Goal: Navigation & Orientation: Find specific page/section

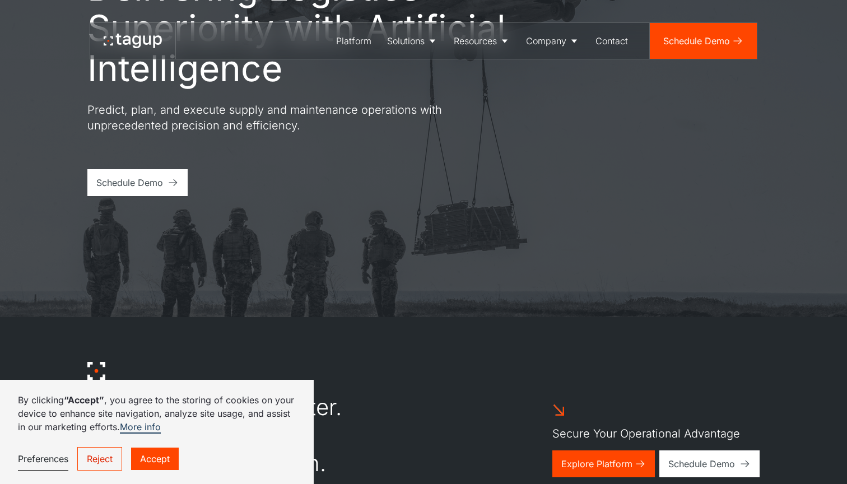
scroll to position [166, 0]
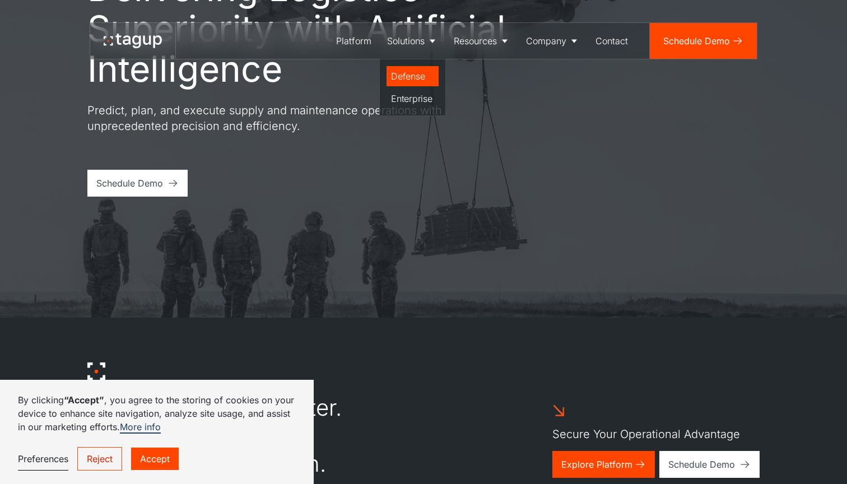
click at [406, 74] on div "Defense" at bounding box center [412, 75] width 43 height 13
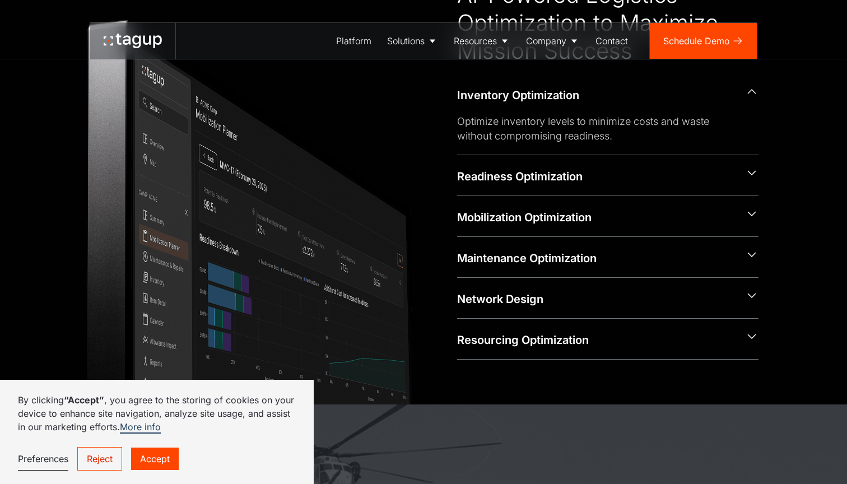
scroll to position [572, 0]
click at [474, 180] on div "Readiness Optimization" at bounding box center [596, 177] width 279 height 16
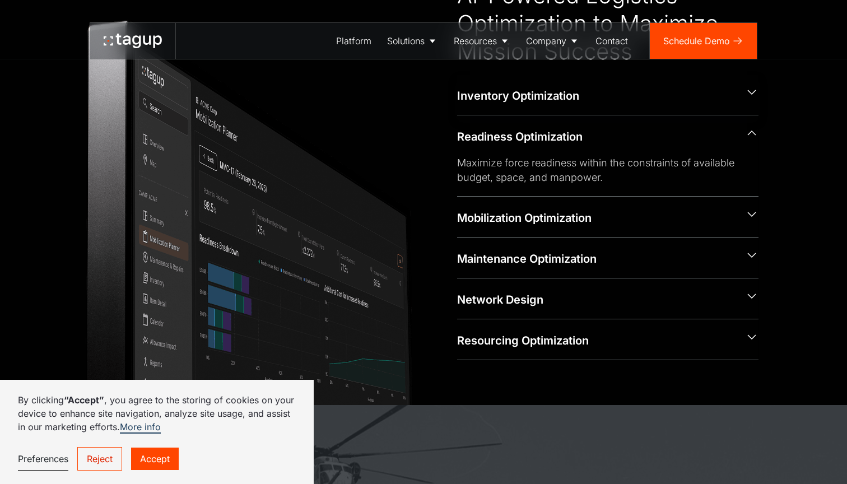
click at [501, 93] on div "Inventory Optimization" at bounding box center [596, 96] width 279 height 16
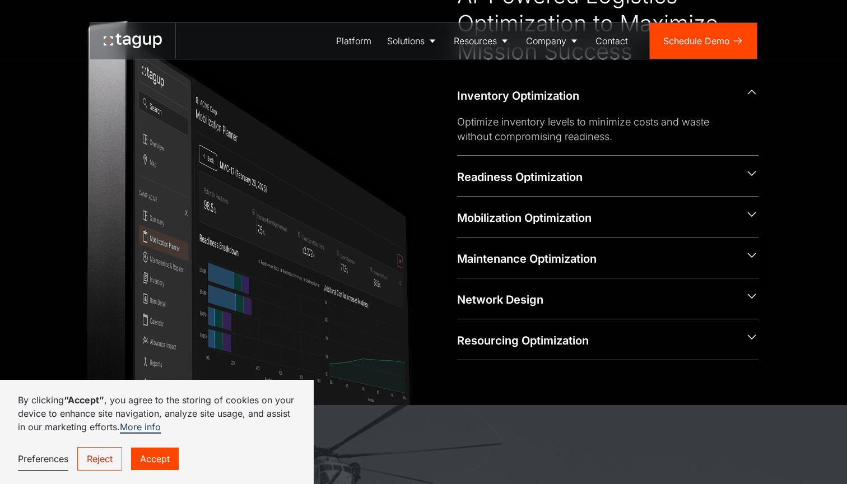
click at [517, 257] on div "Maintenance Optimization" at bounding box center [596, 259] width 279 height 16
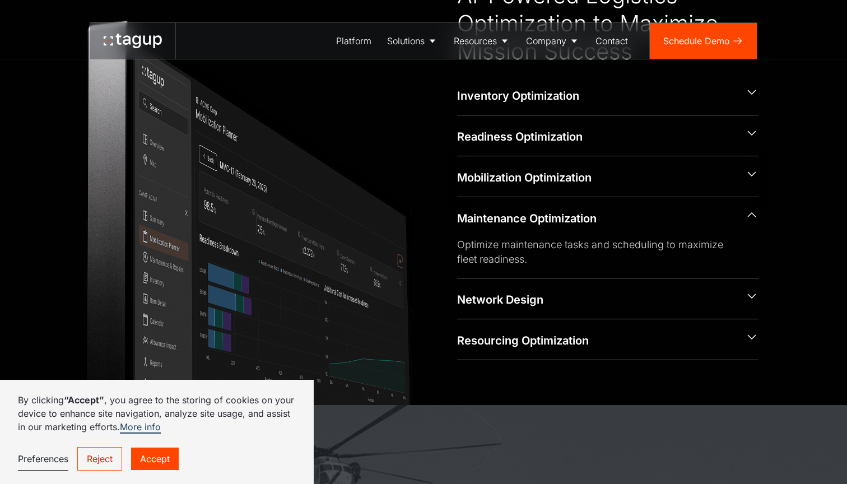
click at [542, 183] on div "Mobilization Optimization" at bounding box center [596, 178] width 279 height 16
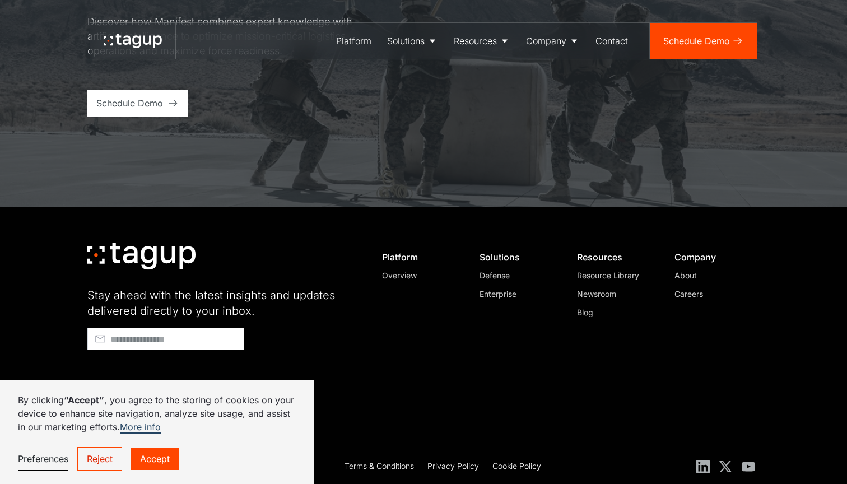
scroll to position [3983, 0]
click at [673, 293] on div "Company About Careers" at bounding box center [712, 334] width 94 height 183
click at [678, 296] on div "Careers" at bounding box center [712, 294] width 76 height 12
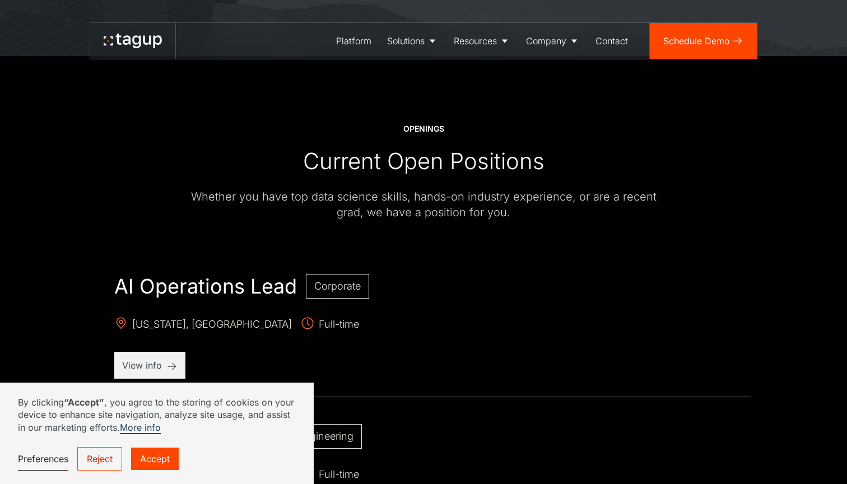
scroll to position [345, 0]
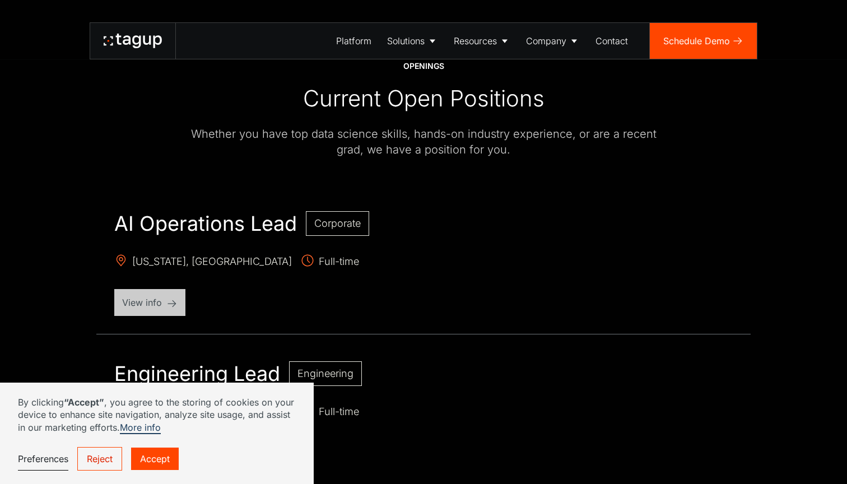
click at [170, 303] on p "View info" at bounding box center [149, 302] width 55 height 13
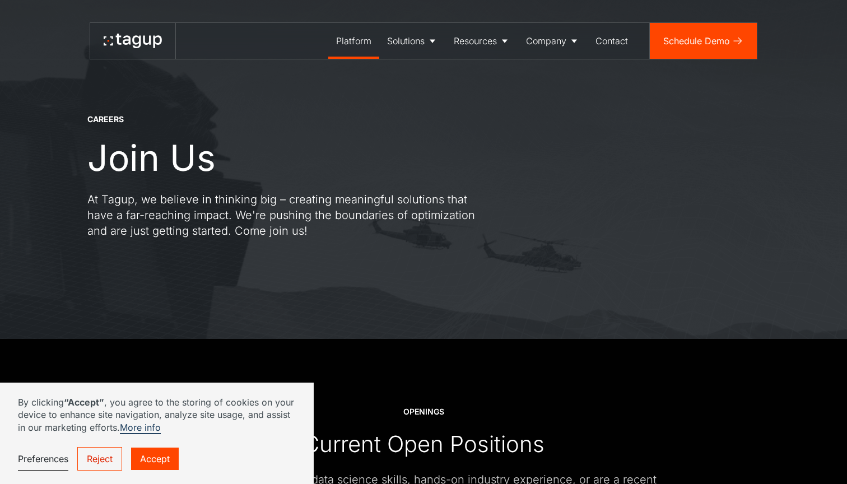
scroll to position [0, 0]
click at [399, 100] on div "Enterprise" at bounding box center [412, 98] width 43 height 13
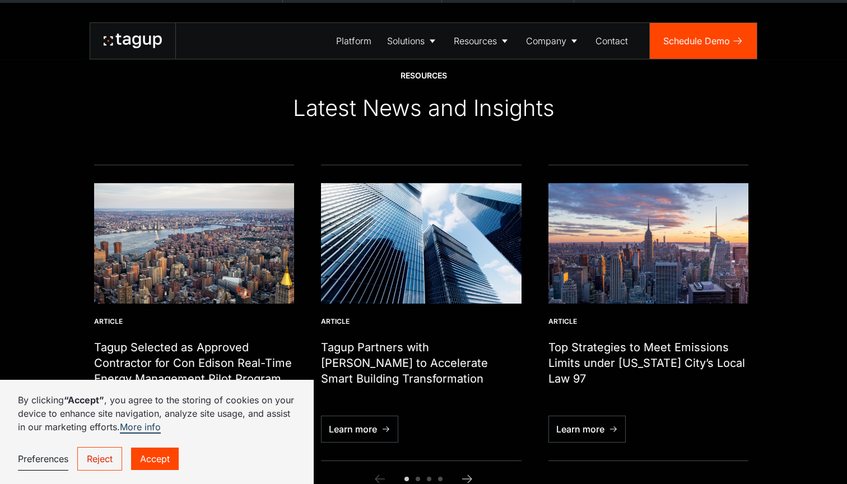
scroll to position [2863, 0]
